Goal: Transaction & Acquisition: Download file/media

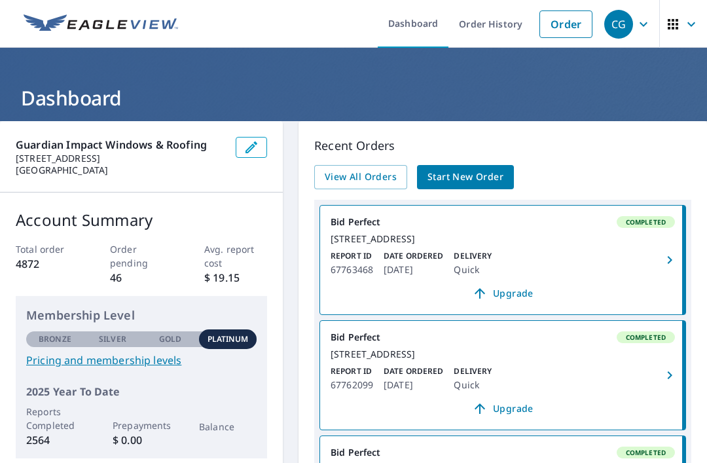
click at [378, 181] on span "View All Orders" at bounding box center [361, 177] width 72 height 16
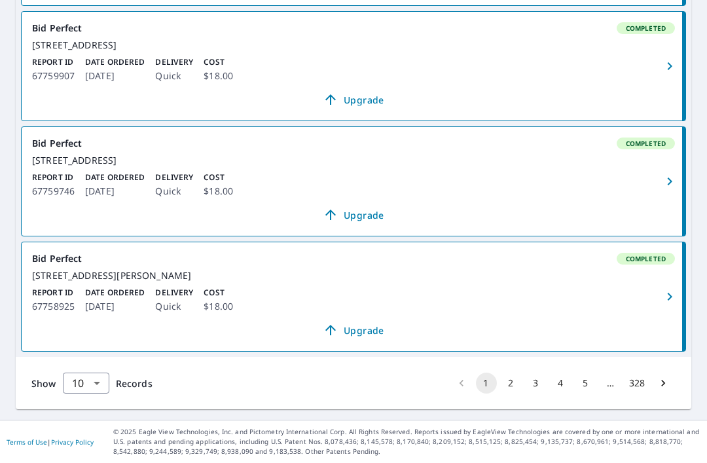
scroll to position [1158, 0]
click at [508, 393] on button "2" at bounding box center [511, 382] width 21 height 21
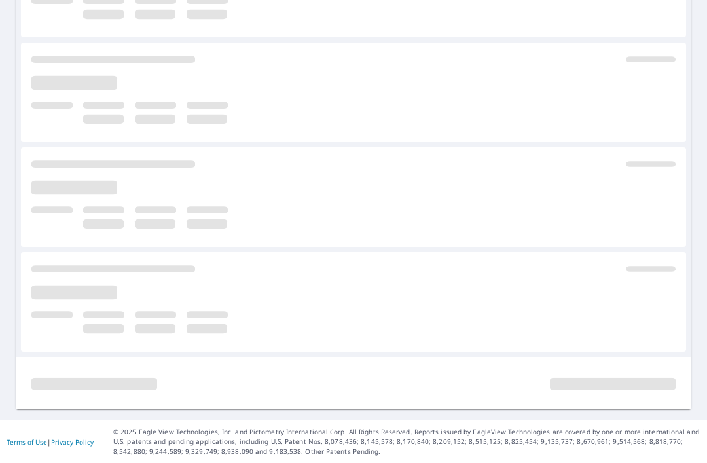
scroll to position [367, 0]
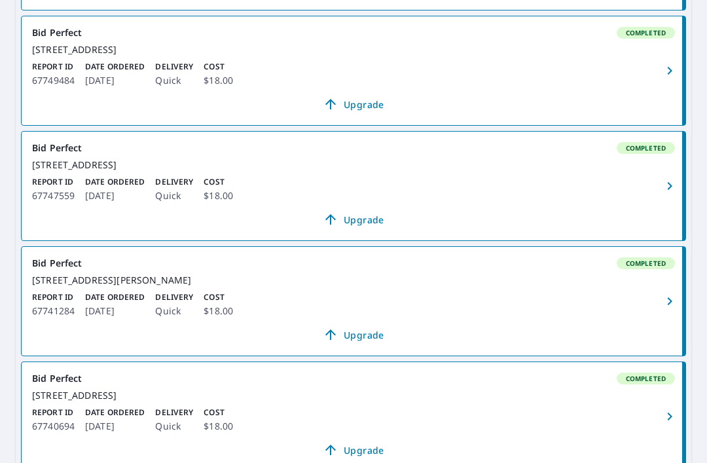
click at [616, 319] on div "Report ID 67741284 Date Ordered [DATE] Delivery Quick Cost $18.00" at bounding box center [353, 304] width 643 height 27
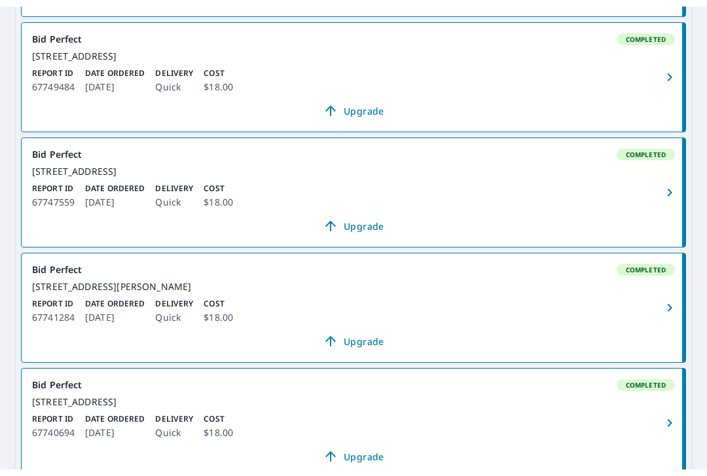
scroll to position [116, 0]
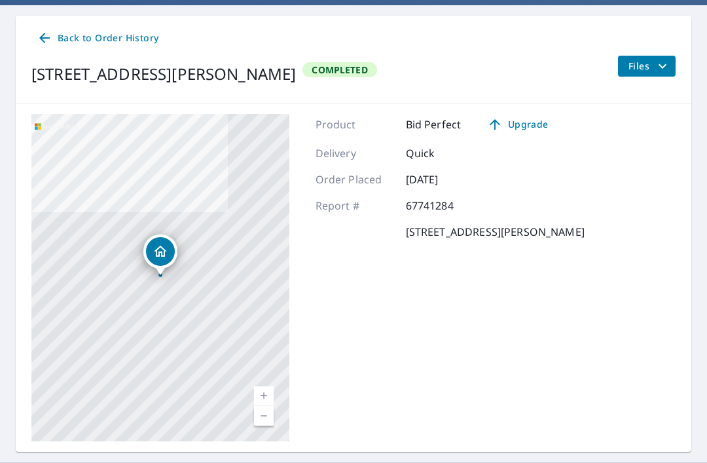
click at [647, 75] on button "Files" at bounding box center [646, 66] width 58 height 21
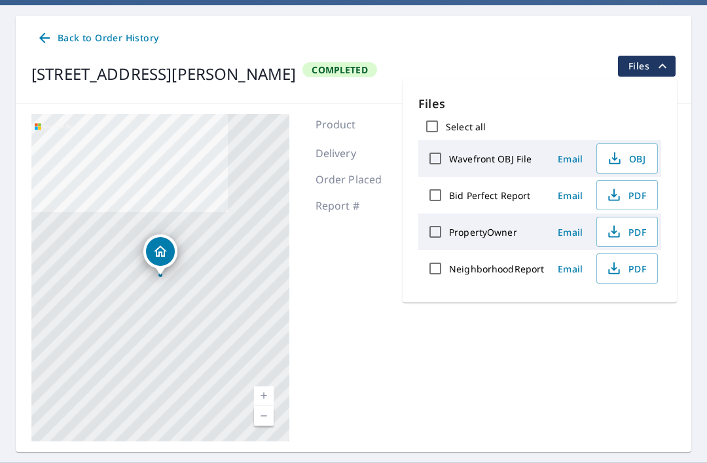
click at [631, 196] on span "PDF" at bounding box center [626, 195] width 42 height 16
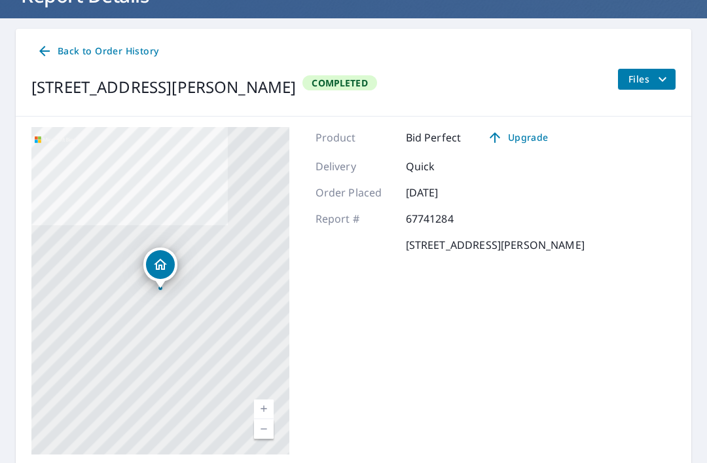
scroll to position [81, 0]
